Goal: Task Accomplishment & Management: Manage account settings

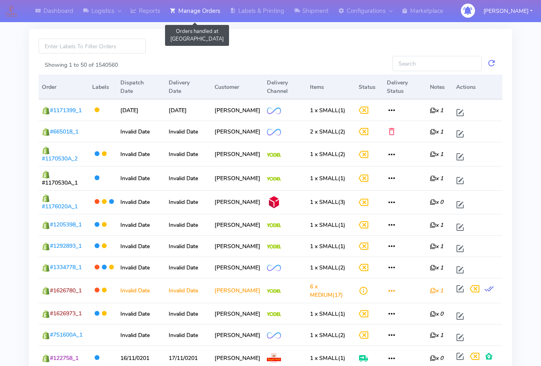
click at [198, 9] on link "Manage Orders" at bounding box center [195, 11] width 60 height 22
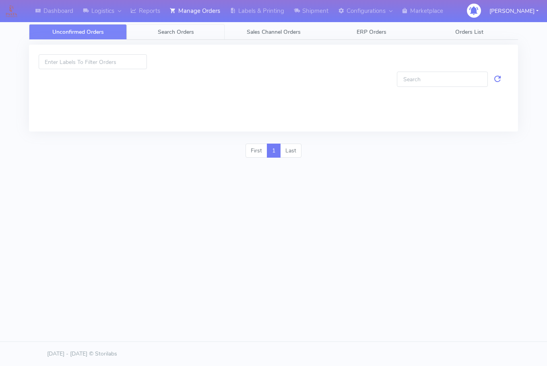
click at [194, 30] on span "Search Orders" at bounding box center [176, 32] width 36 height 8
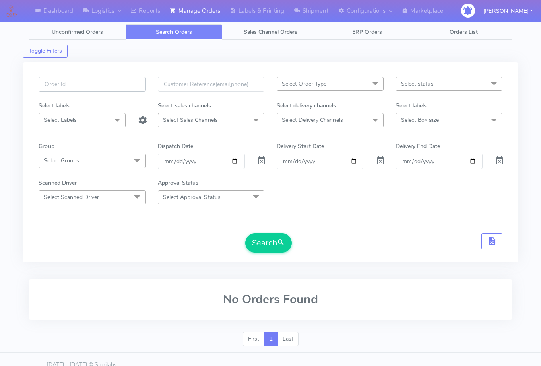
click at [79, 87] on input "text" at bounding box center [92, 84] width 107 height 15
paste input "1627158"
type input "1627158"
click at [265, 161] on span at bounding box center [262, 163] width 10 height 8
click at [282, 247] on span "submit" at bounding box center [281, 242] width 8 height 11
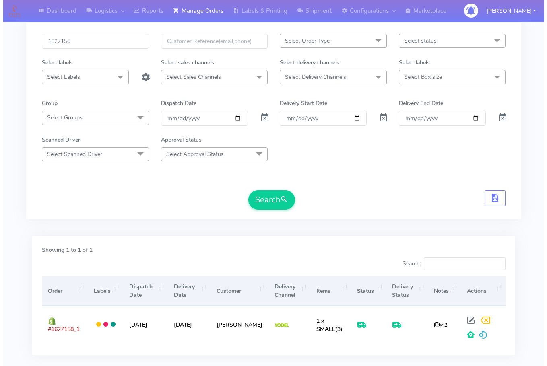
scroll to position [89, 0]
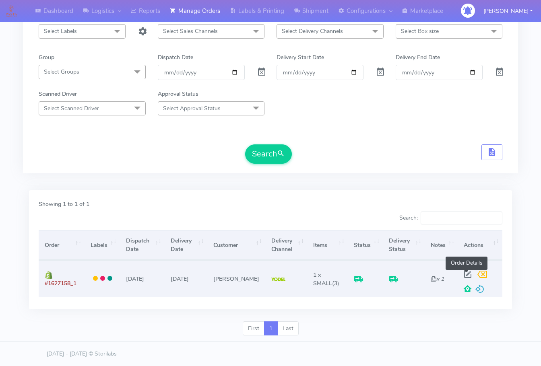
click at [464, 273] on span at bounding box center [467, 277] width 14 height 8
select select "5"
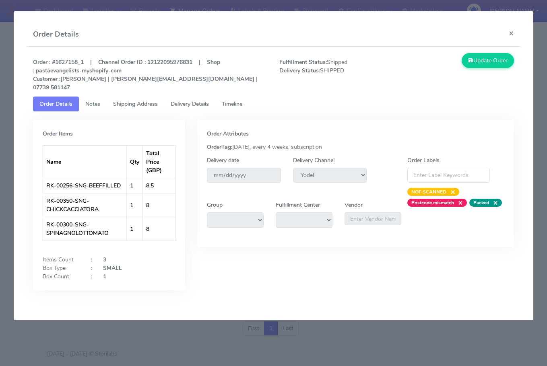
drag, startPoint x: 130, startPoint y: 101, endPoint x: 143, endPoint y: 100, distance: 13.3
click at [130, 101] on link "Shipping Address" at bounding box center [136, 104] width 58 height 15
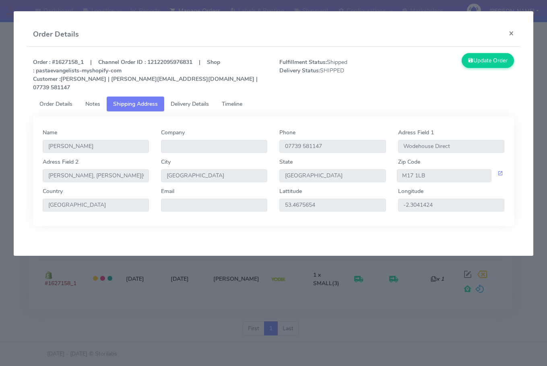
click at [193, 100] on span "Delivery Details" at bounding box center [190, 104] width 38 height 8
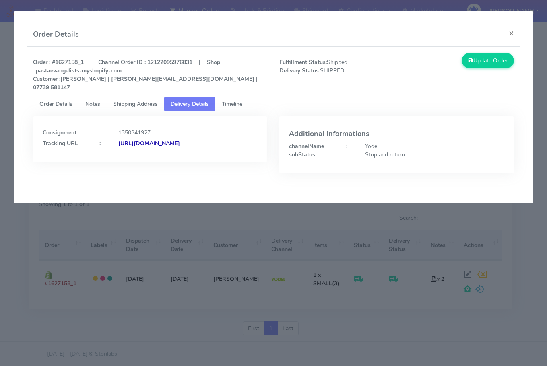
drag, startPoint x: 213, startPoint y: 150, endPoint x: 130, endPoint y: 164, distance: 84.6
click at [130, 164] on div "Consignment : 1350341927 Tracking URL : [URL][DOMAIN_NAME]" at bounding box center [150, 150] width 246 height 69
copy strong "JJD0002249960903101"
